Goal: Information Seeking & Learning: Learn about a topic

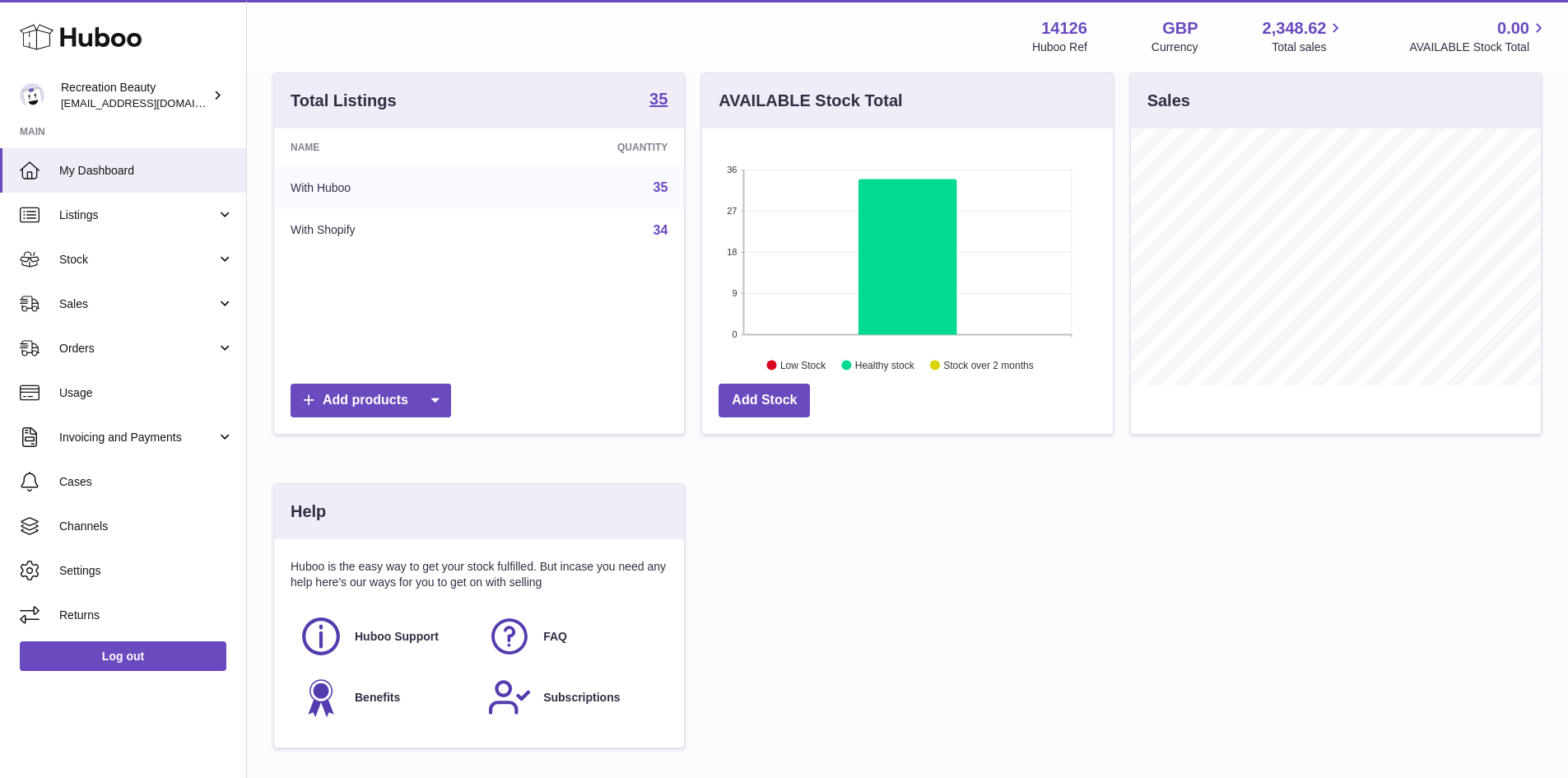
scroll to position [149, 0]
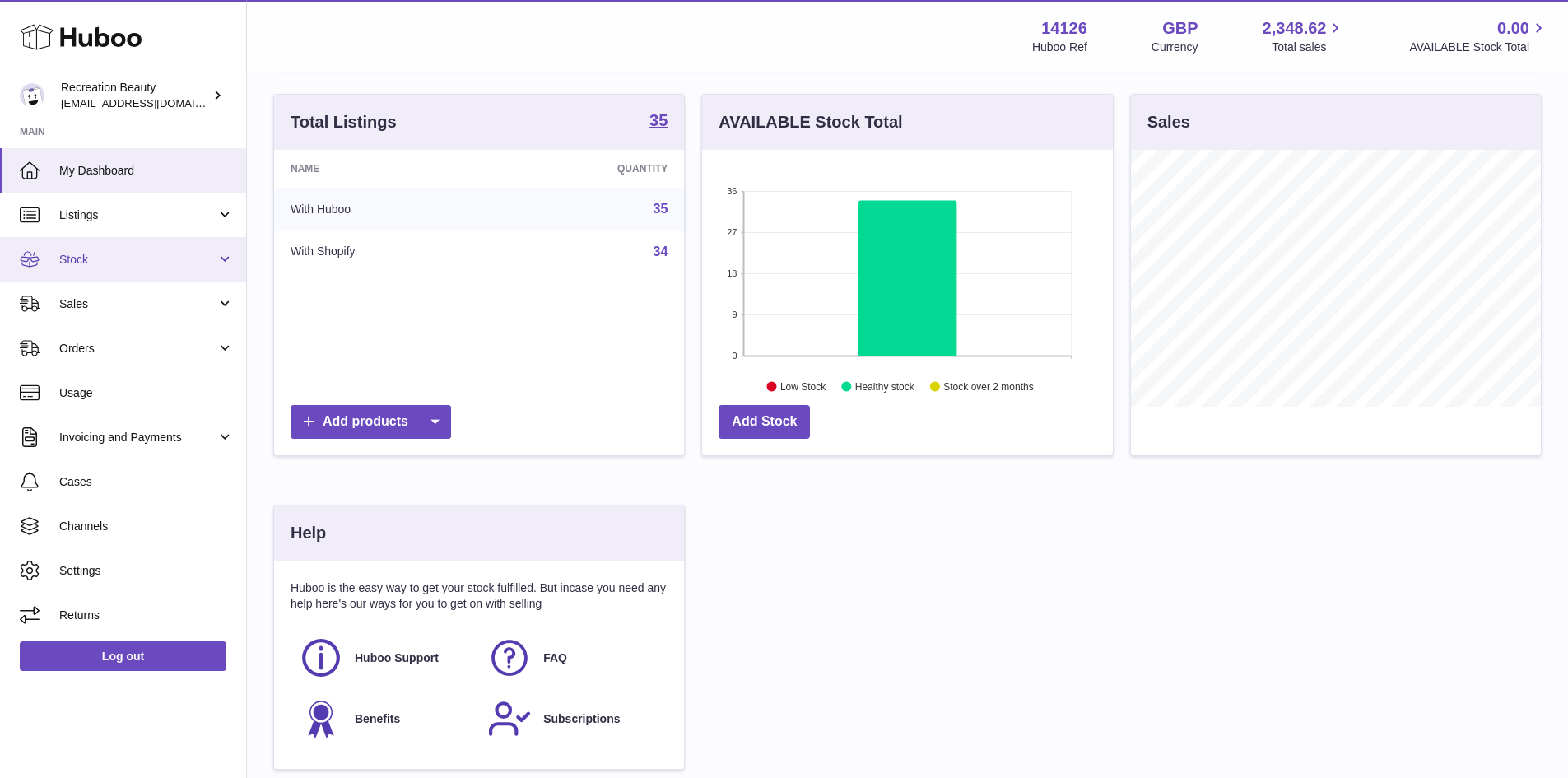
click at [184, 268] on link "Stock" at bounding box center [123, 259] width 247 height 44
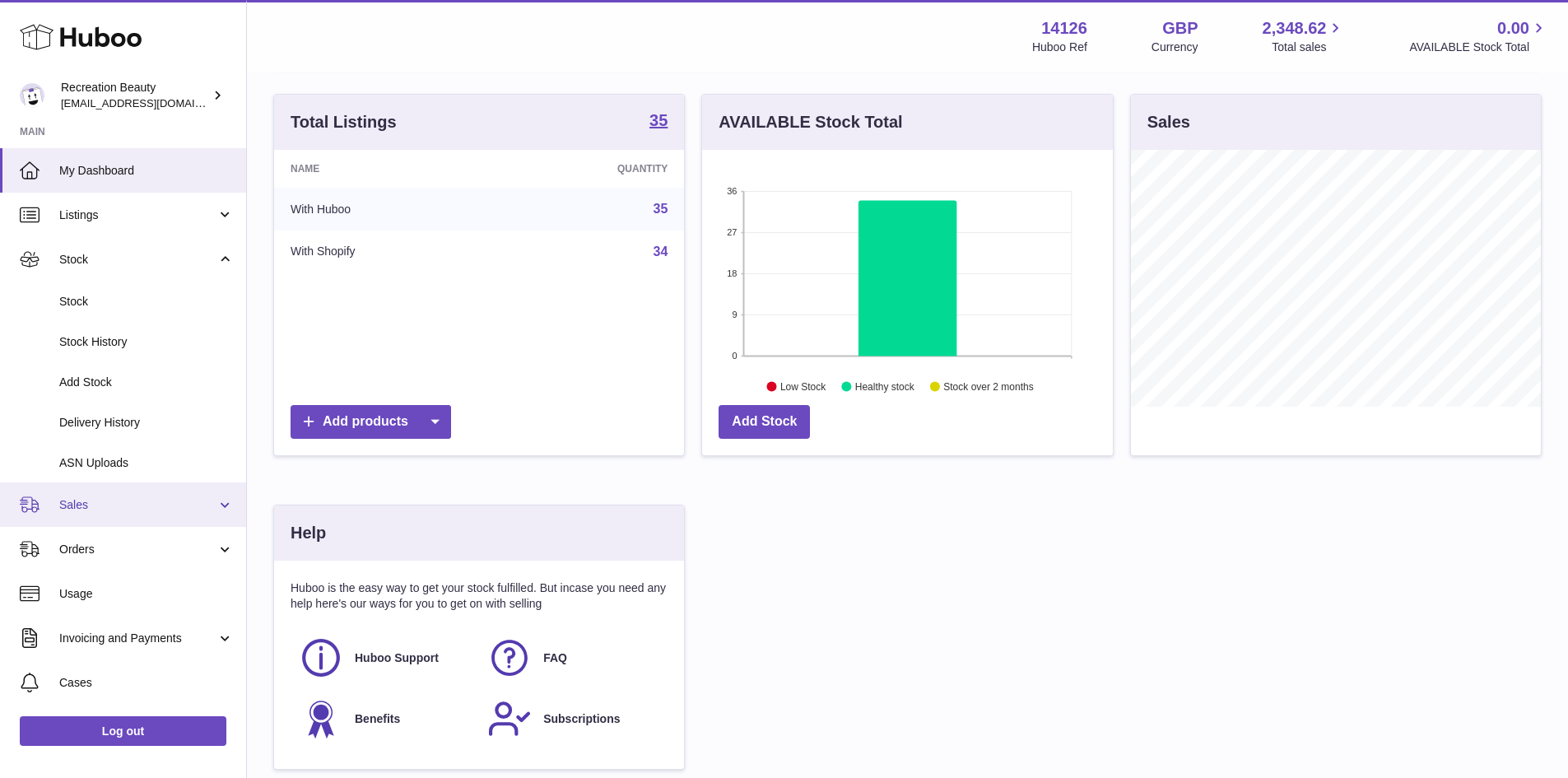
click at [100, 510] on span "Sales" at bounding box center [138, 504] width 158 height 16
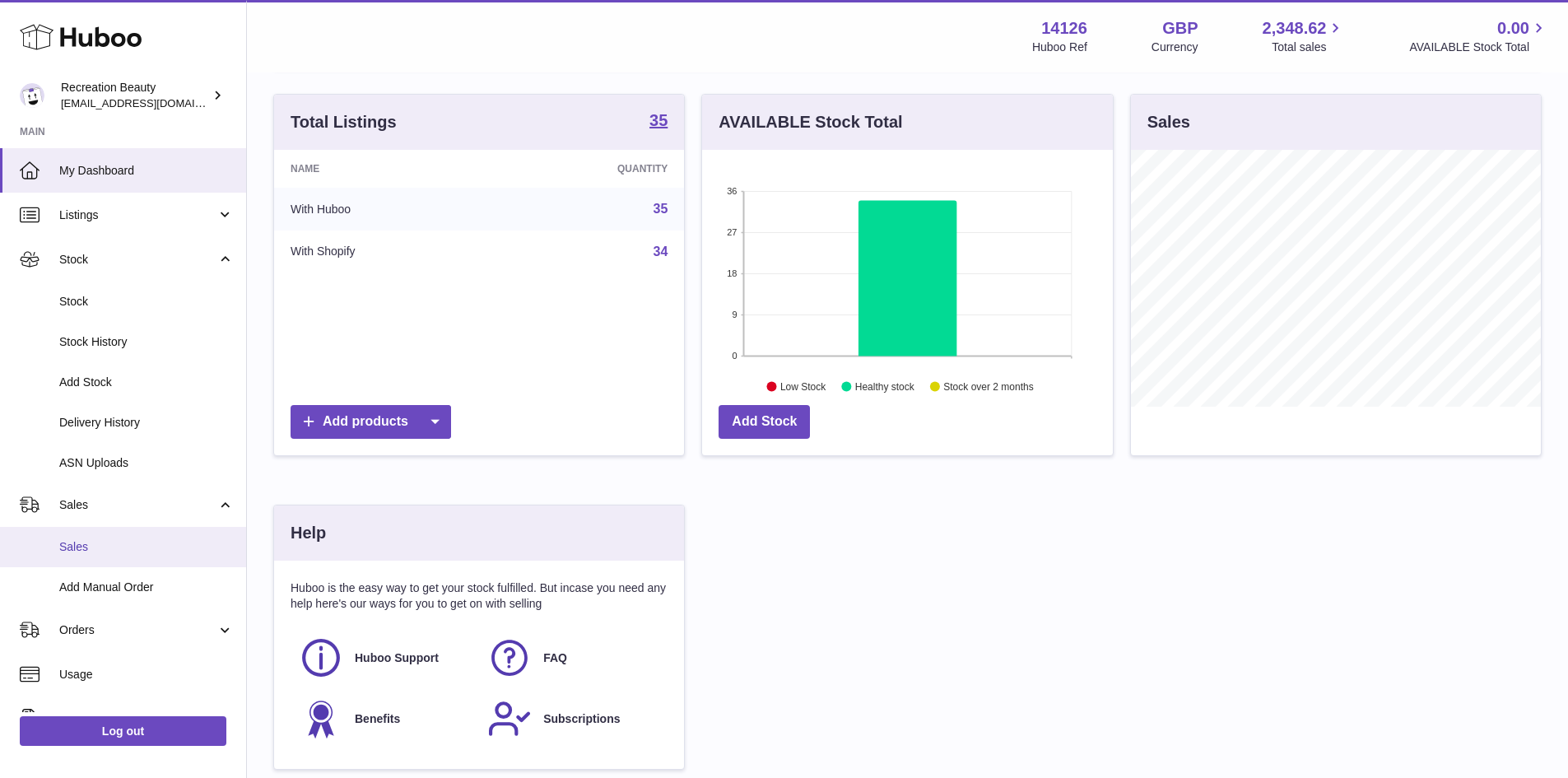
click at [110, 551] on span "Sales" at bounding box center [147, 546] width 174 height 16
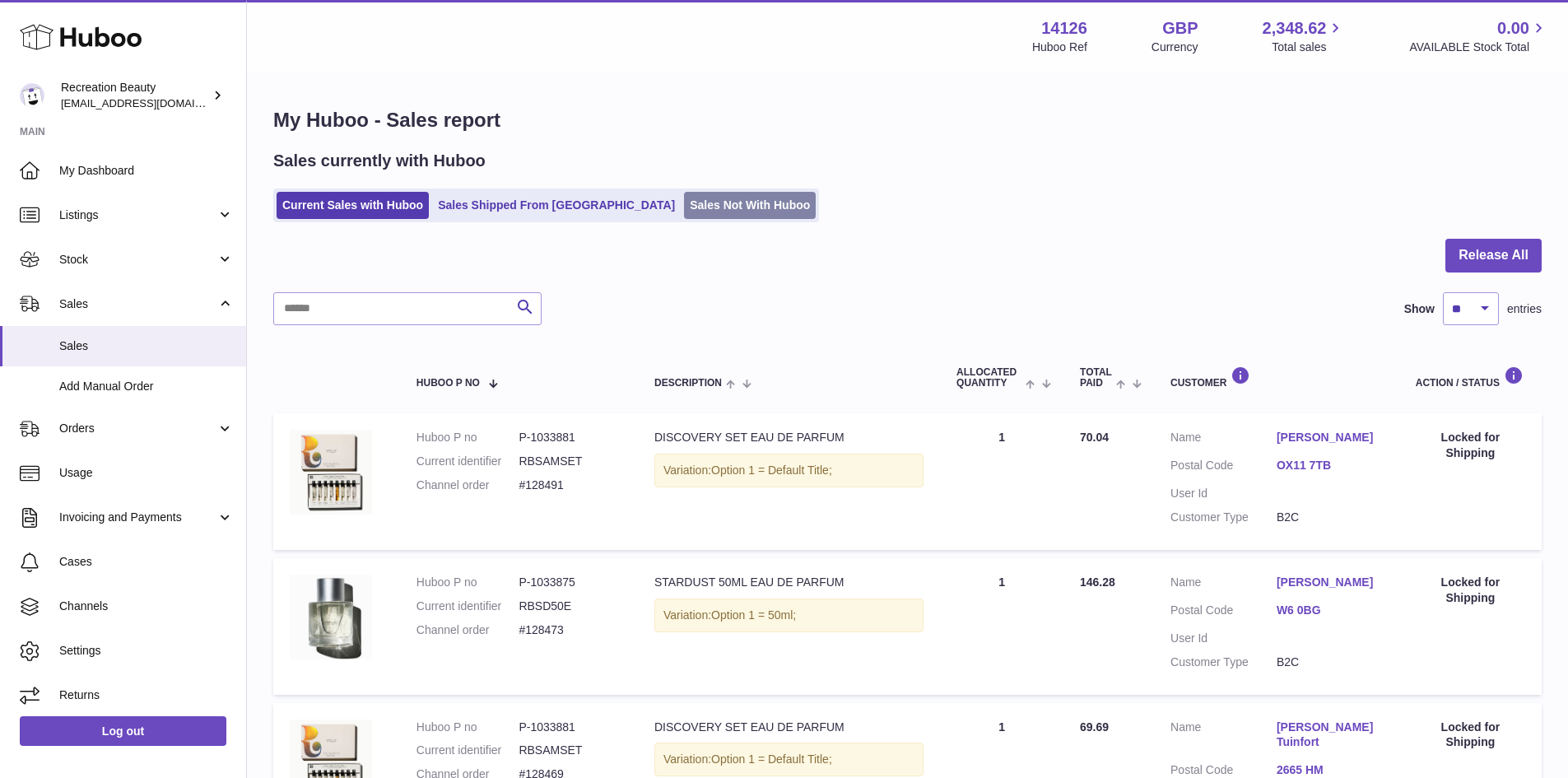
click at [684, 214] on link "Sales Not With Huboo" at bounding box center [750, 205] width 132 height 27
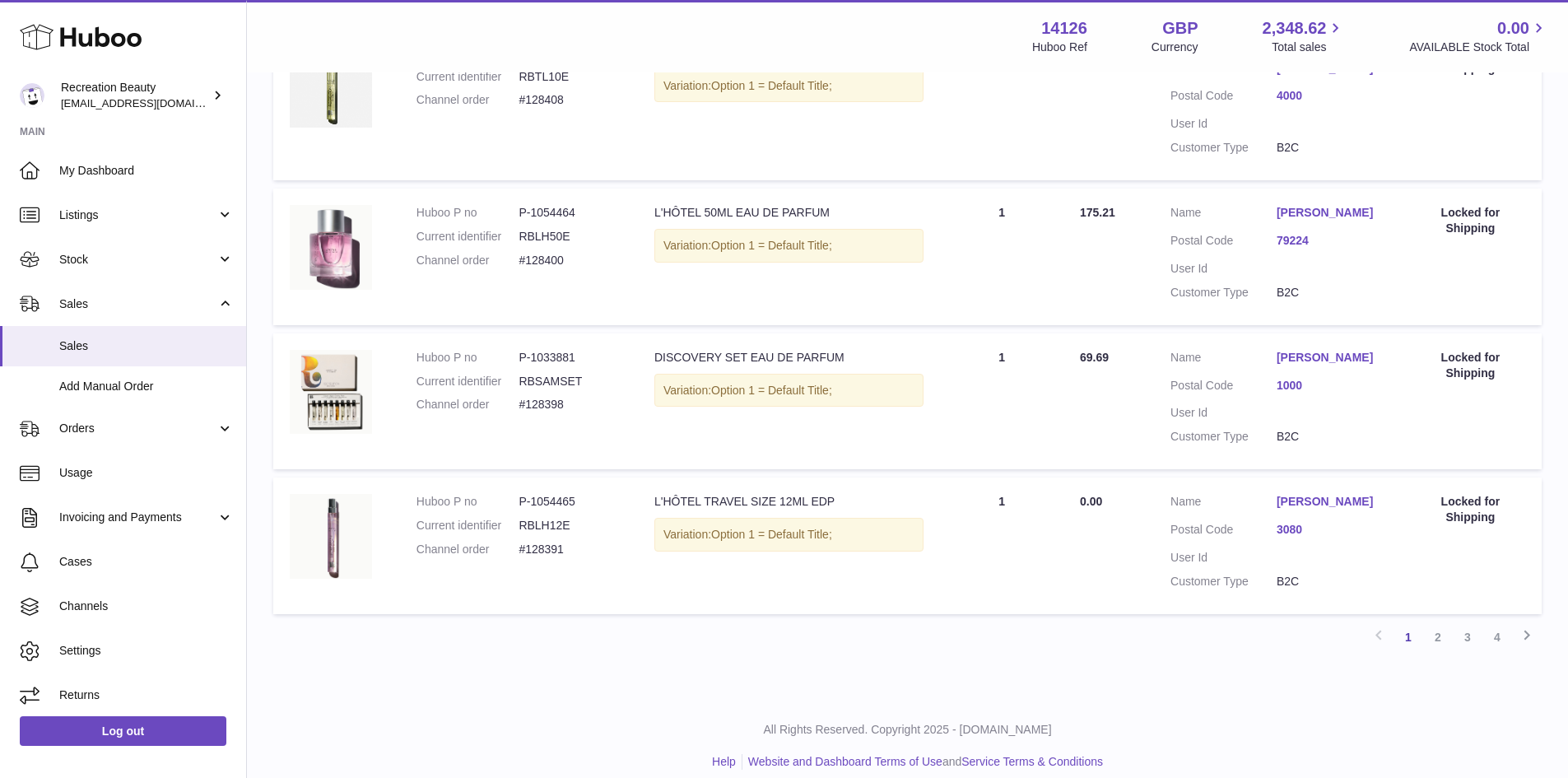
scroll to position [442, 0]
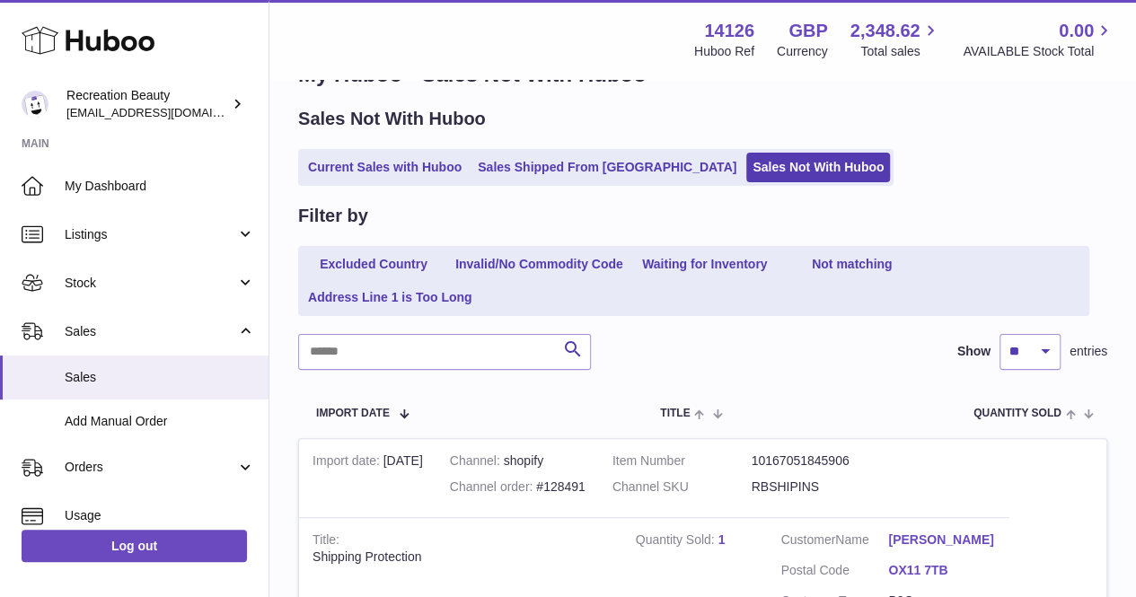
scroll to position [31, 0]
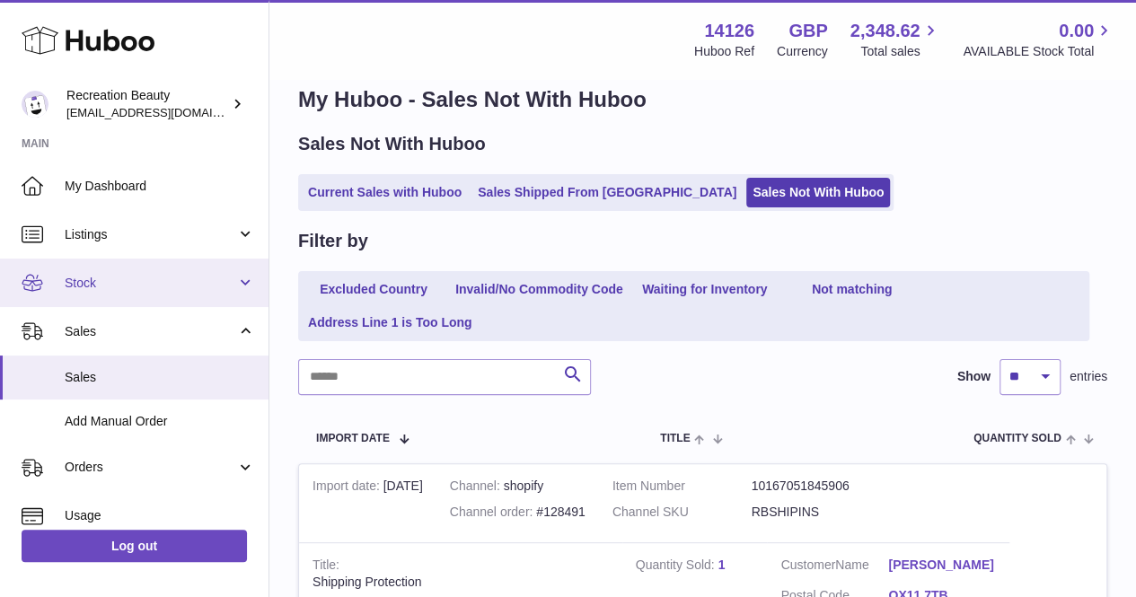
click at [196, 270] on link "Stock" at bounding box center [134, 283] width 269 height 48
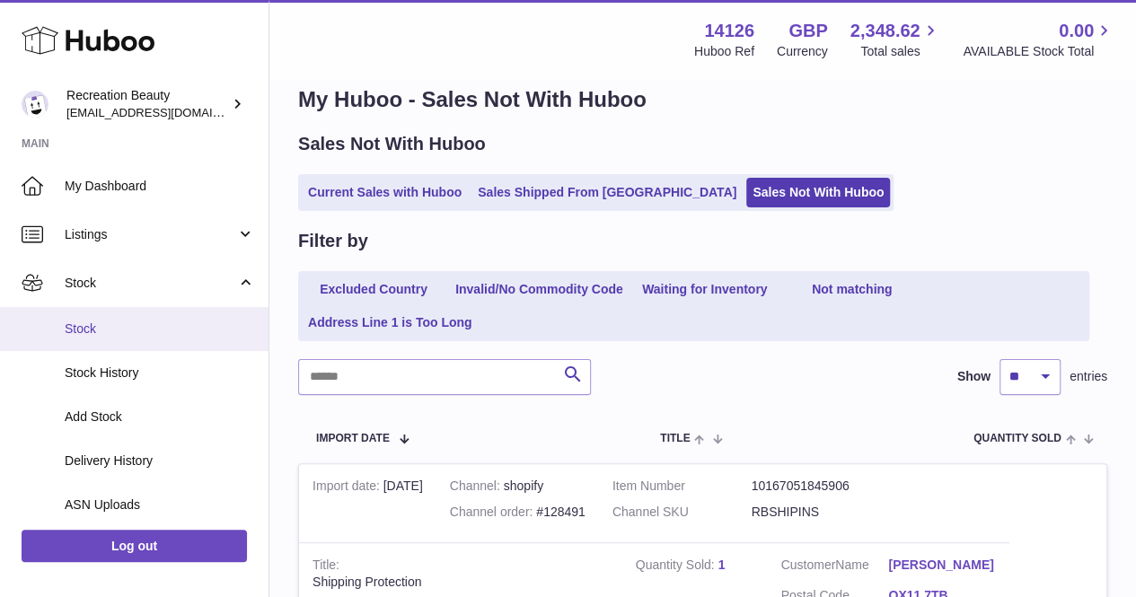
click at [215, 326] on span "Stock" at bounding box center [160, 329] width 190 height 17
click at [609, 272] on ul "Excluded Country Invalid/No Commodity Code Waiting for Inventory Not matching A…" at bounding box center [693, 306] width 791 height 70
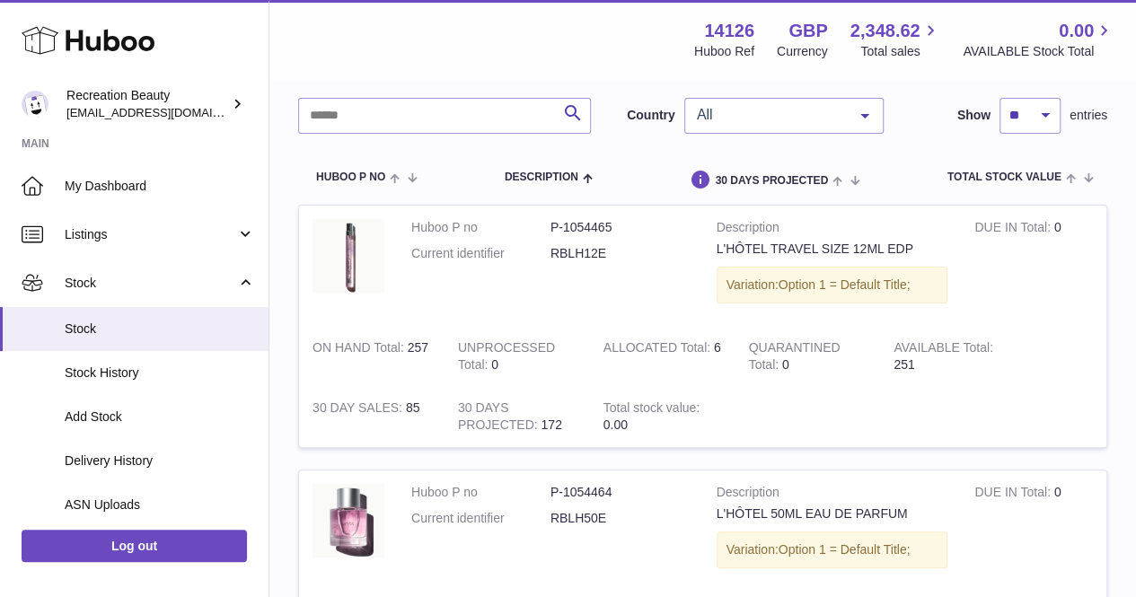
scroll to position [114, 0]
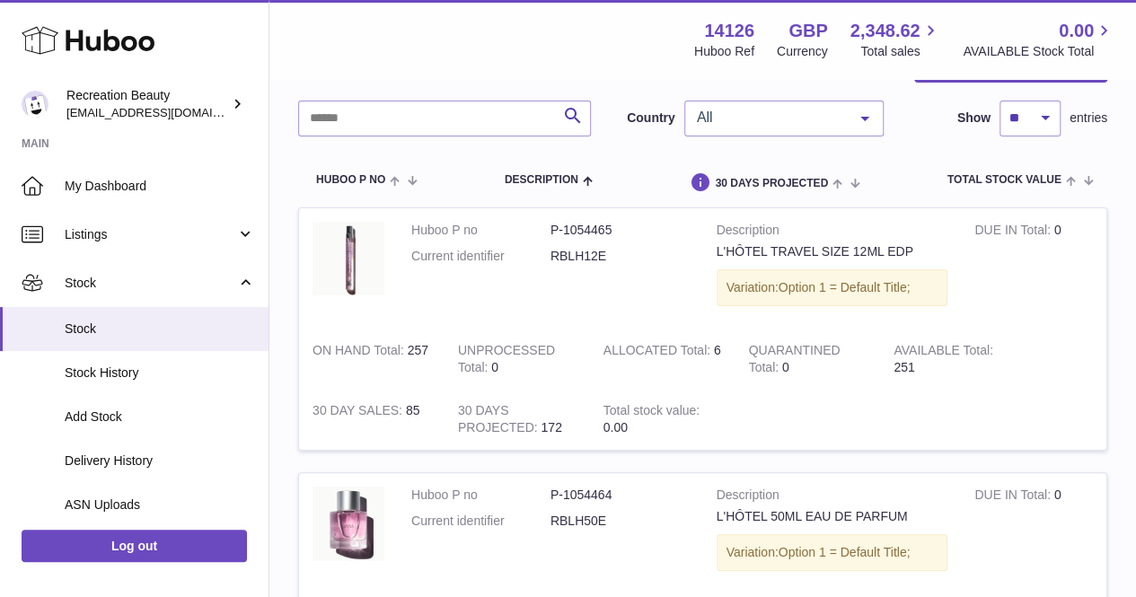
click at [772, 124] on span "All" at bounding box center [769, 118] width 154 height 18
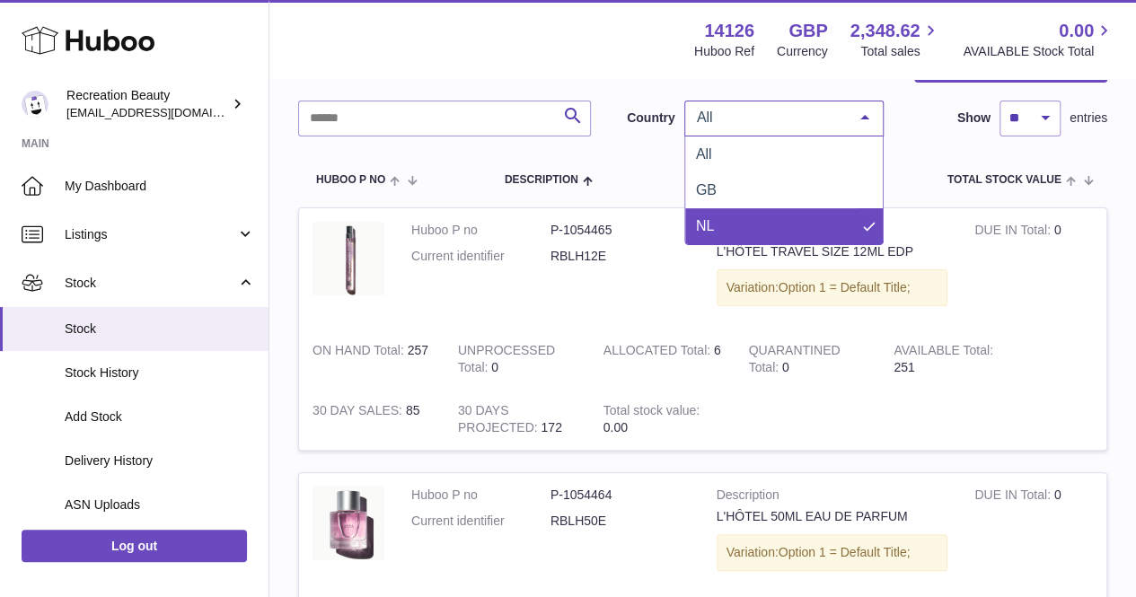
click at [745, 214] on span "NL" at bounding box center [784, 226] width 198 height 36
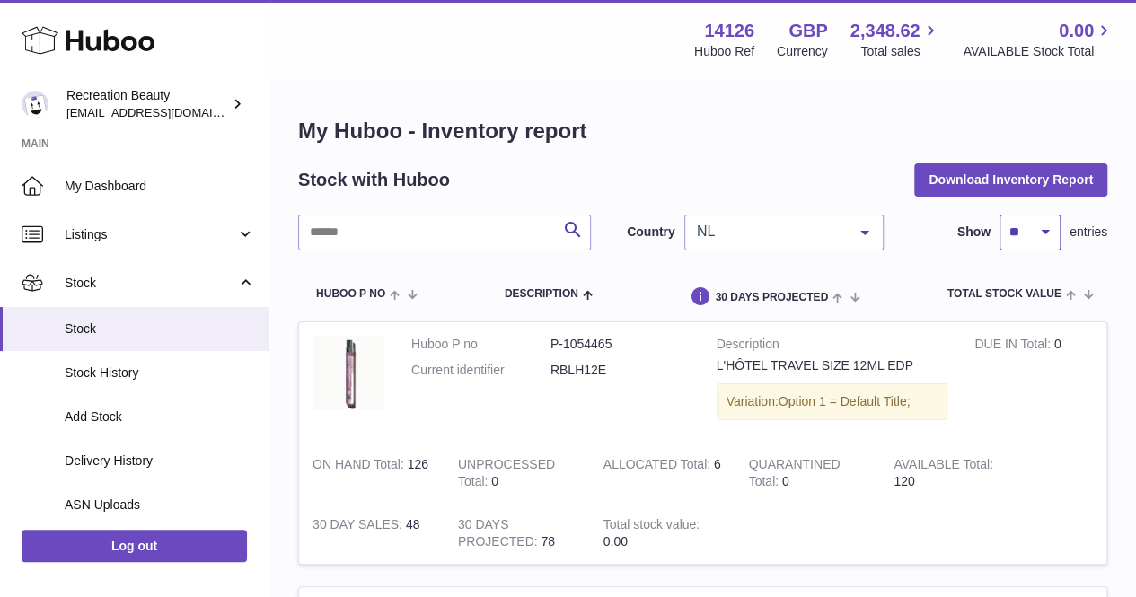
click at [1048, 233] on select "** ** ** ***" at bounding box center [1030, 233] width 61 height 36
select select "***"
click at [1000, 215] on select "** ** ** ***" at bounding box center [1030, 233] width 61 height 36
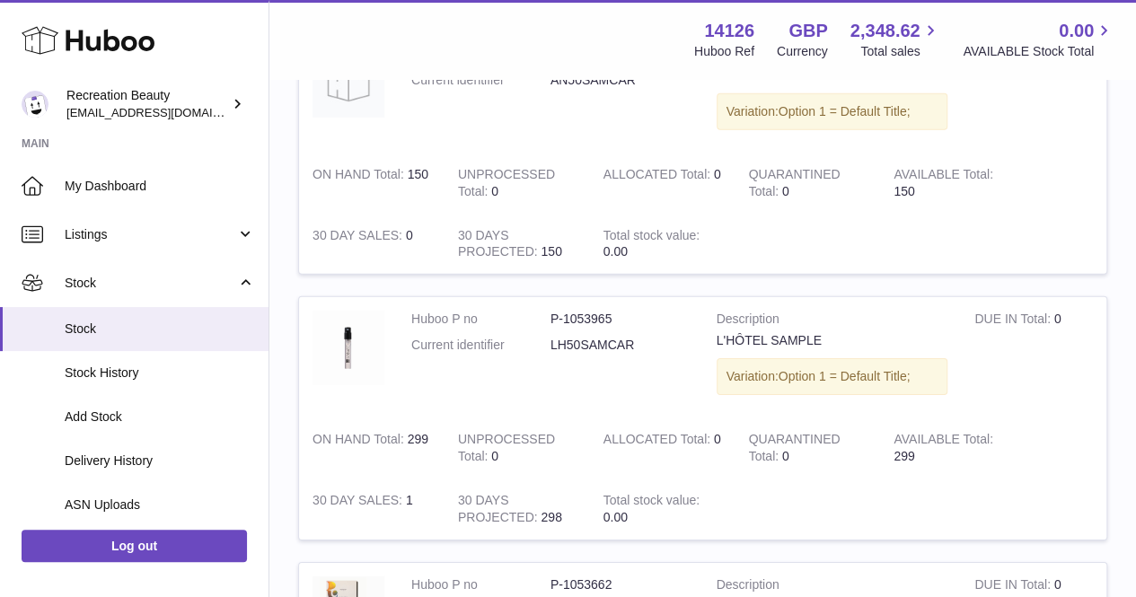
scroll to position [2786, 0]
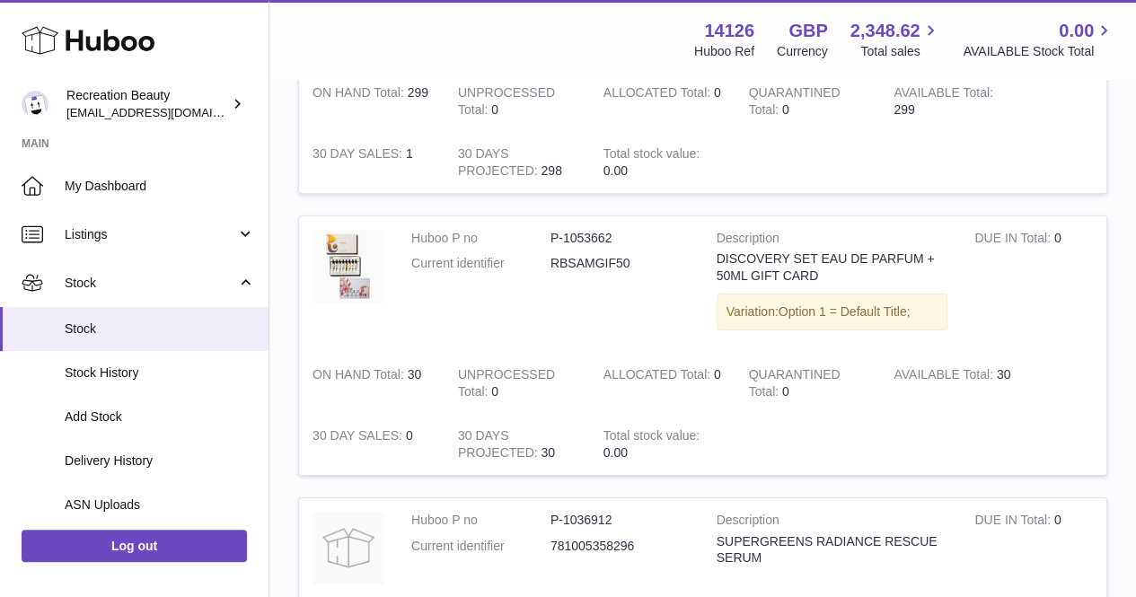
click at [630, 515] on dl "Huboo P no P-1036912 Current identifier 781005358296" at bounding box center [550, 538] width 278 height 52
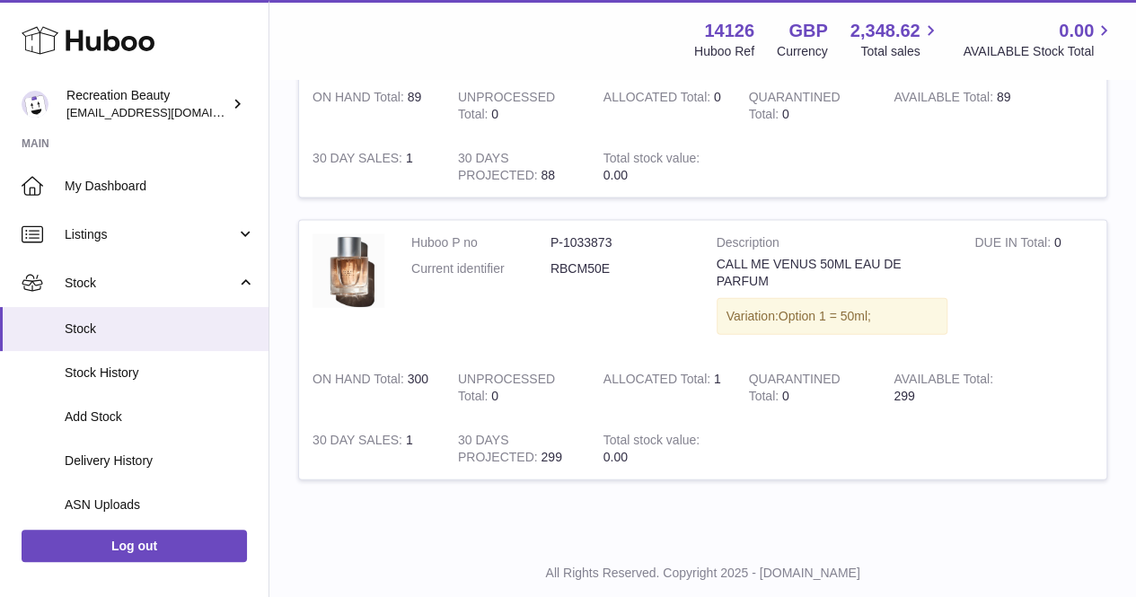
scroll to position [8707, 0]
